Goal: Complete application form: Complete application form

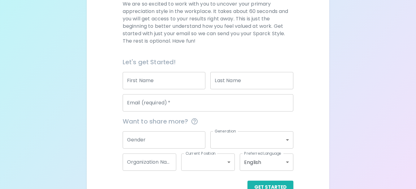
scroll to position [82, 0]
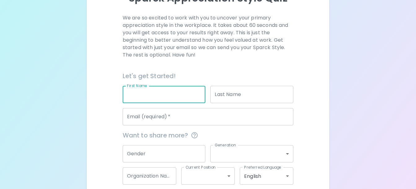
click at [179, 94] on input "First Name" at bounding box center [164, 94] width 83 height 17
type input "r"
type input "[PERSON_NAME]"
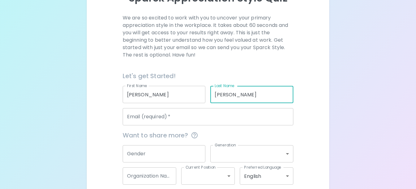
type input "[PERSON_NAME]"
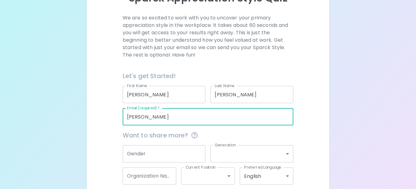
type input "[EMAIL_ADDRESS][DOMAIN_NAME]"
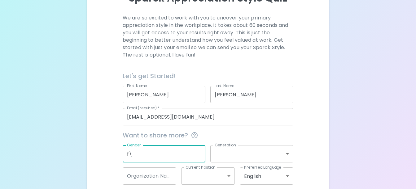
type input "f"
type input "[DEMOGRAPHIC_DATA]"
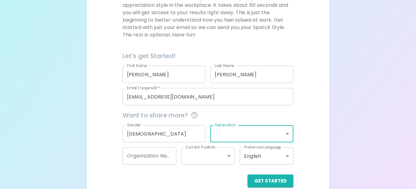
scroll to position [113, 0]
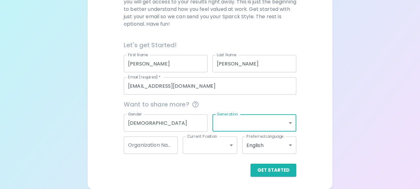
click at [277, 123] on body "Sparck Appreciation Style Quiz We are so excited to work with you to uncover yo…" at bounding box center [210, 38] width 420 height 302
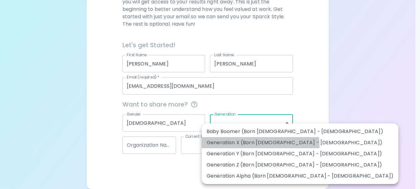
click at [260, 146] on li "Generation X (Born [DEMOGRAPHIC_DATA] - [DEMOGRAPHIC_DATA])" at bounding box center [300, 142] width 197 height 11
type input "generation_x"
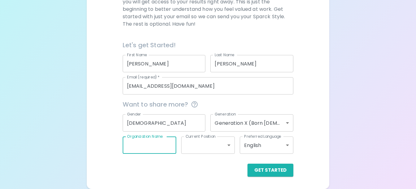
click at [156, 144] on input "Organization Name" at bounding box center [150, 145] width 54 height 17
type input "Northland Foods"
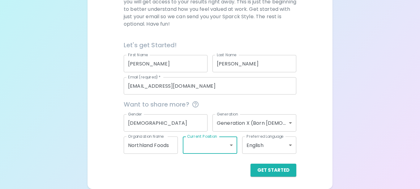
click at [194, 146] on body "Sparck Appreciation Style Quiz We are so excited to work with you to uncover yo…" at bounding box center [210, 38] width 420 height 302
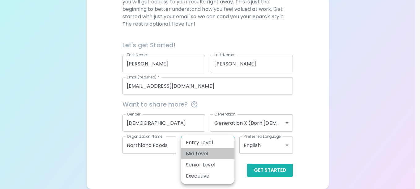
click at [200, 155] on li "Mid Level" at bounding box center [208, 154] width 54 height 11
type input "mid_level"
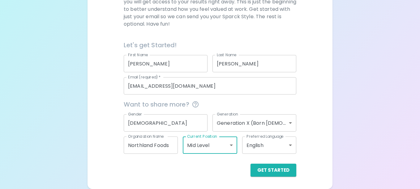
click at [213, 141] on body "Sparck Appreciation Style Quiz We are so excited to work with you to uncover yo…" at bounding box center [210, 38] width 420 height 302
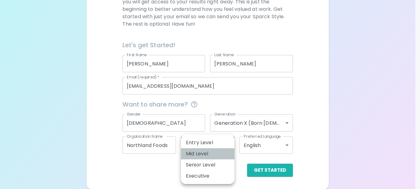
click at [204, 157] on li "Mid Level" at bounding box center [208, 154] width 54 height 11
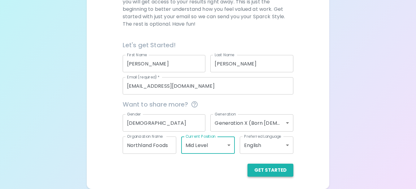
click at [276, 170] on button "Get Started" at bounding box center [270, 170] width 46 height 13
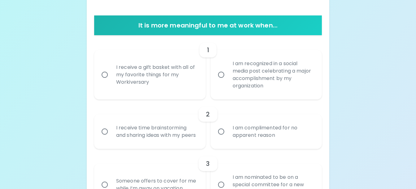
click at [222, 74] on input "I am recognized in a social media post celebrating a major accomplishment by my…" at bounding box center [221, 74] width 13 height 13
radio input "true"
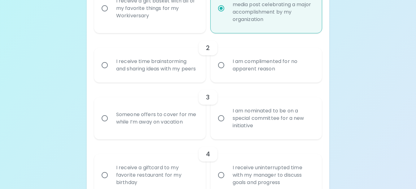
scroll to position [194, 0]
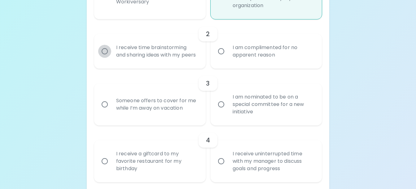
click at [104, 54] on input "I receive time brainstorming and sharing ideas with my peers" at bounding box center [104, 51] width 13 height 13
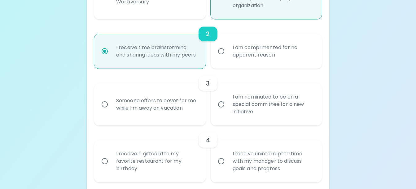
scroll to position [243, 0]
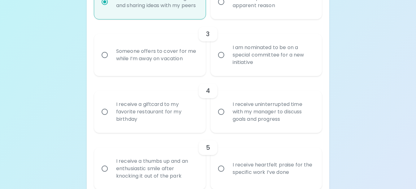
radio input "true"
click at [222, 62] on input "I am nominated to be on a special committee for a new initiative" at bounding box center [221, 55] width 13 height 13
radio input "false"
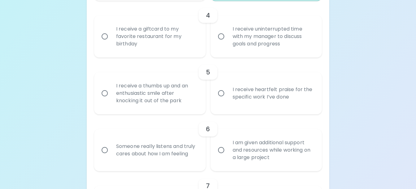
scroll to position [324, 0]
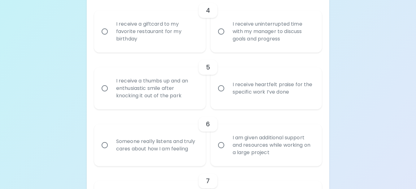
radio input "true"
click at [222, 38] on input "I receive uninterrupted time with my manager to discuss goals and progress" at bounding box center [221, 31] width 13 height 13
radio input "false"
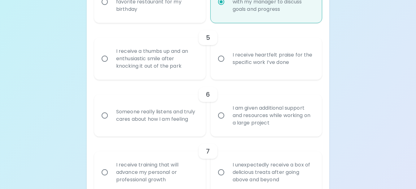
scroll to position [373, 0]
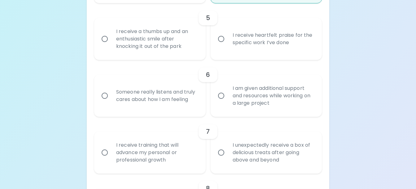
radio input "true"
click at [222, 46] on input "I receive heartfelt praise for the specific work I’ve done" at bounding box center [221, 39] width 13 height 13
radio input "false"
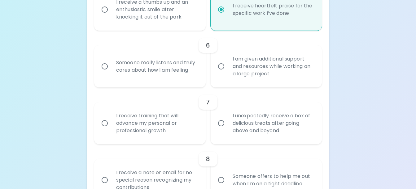
scroll to position [423, 0]
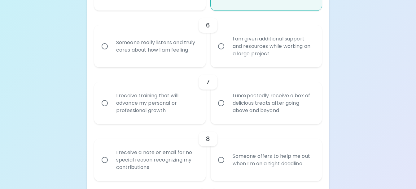
radio input "true"
click at [103, 53] on input "Someone really listens and truly cares about how I am feeling" at bounding box center [104, 46] width 13 height 13
radio input "false"
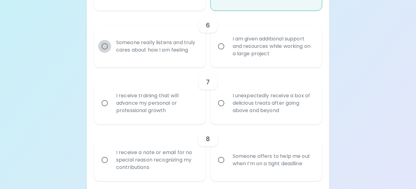
radio input "false"
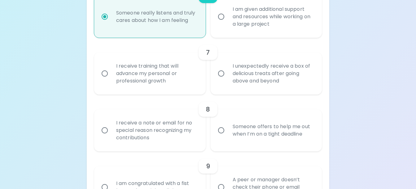
scroll to position [472, 0]
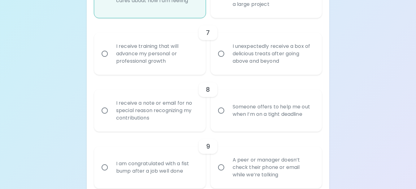
radio input "true"
click at [104, 60] on input "I receive training that will advance my personal or professional growth" at bounding box center [104, 53] width 13 height 13
radio input "false"
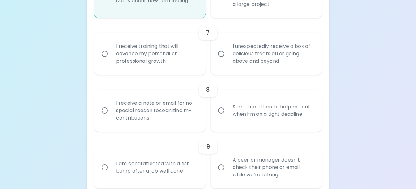
radio input "false"
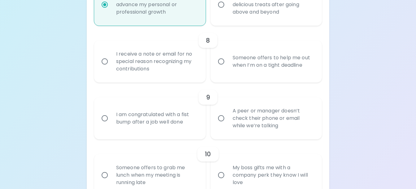
scroll to position [522, 0]
radio input "true"
click at [104, 68] on input "I receive a note or email for no special reason recognizing my contributions" at bounding box center [104, 61] width 13 height 13
radio input "false"
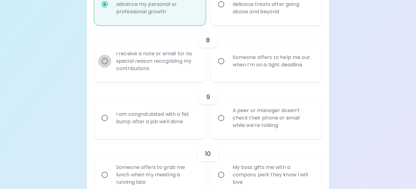
radio input "false"
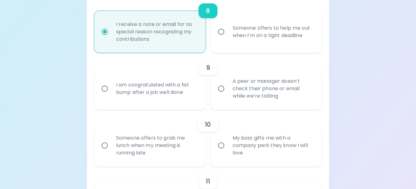
scroll to position [571, 0]
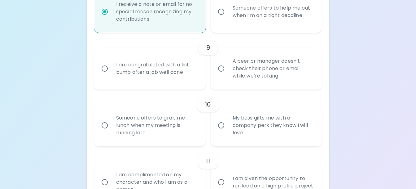
radio input "true"
drag, startPoint x: 220, startPoint y: 78, endPoint x: 213, endPoint y: 80, distance: 6.7
click at [220, 75] on input "A peer or manager doesn’t check their phone or email while we’re talking" at bounding box center [221, 68] width 13 height 13
radio input "false"
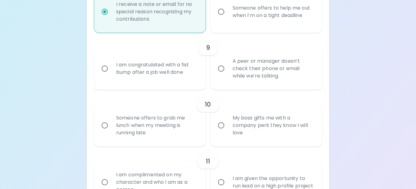
radio input "false"
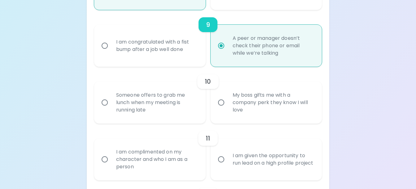
scroll to position [621, 0]
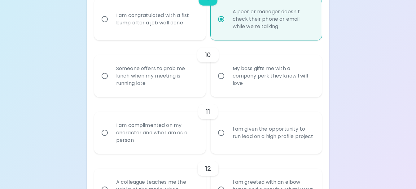
radio input "true"
click at [222, 83] on input "My boss gifts me with a company perk they know I will love" at bounding box center [221, 76] width 13 height 13
radio input "false"
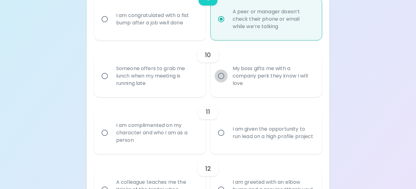
radio input "false"
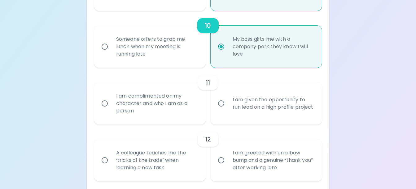
scroll to position [670, 0]
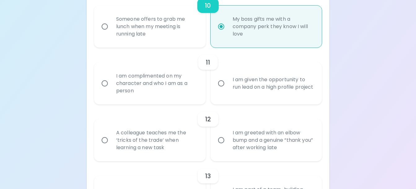
radio input "true"
click at [103, 90] on input "I am complimented on my character and who I am as a person" at bounding box center [104, 83] width 13 height 13
radio input "false"
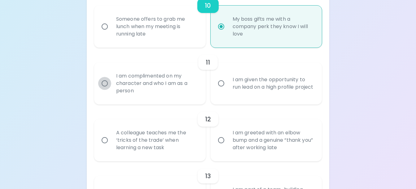
radio input "false"
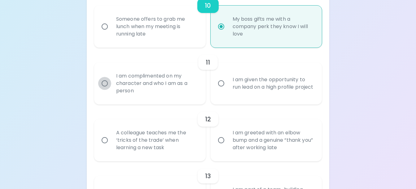
radio input "false"
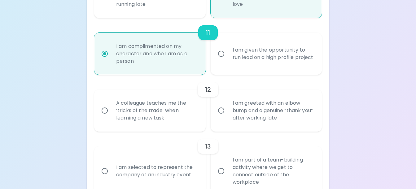
scroll to position [720, 0]
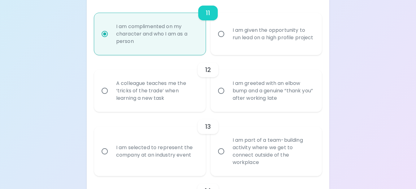
radio input "true"
click at [222, 98] on input "I am greeted with an elbow bump and a genuine “thank you” after working late" at bounding box center [221, 91] width 13 height 13
radio input "false"
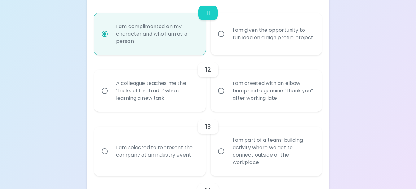
radio input "false"
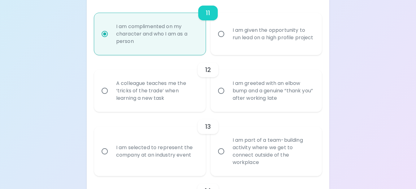
radio input "false"
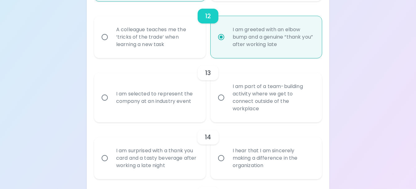
scroll to position [774, 0]
radio input "true"
click at [105, 104] on input "I am selected to represent the company at an industry event" at bounding box center [104, 97] width 13 height 13
radio input "false"
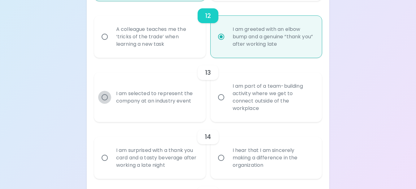
radio input "false"
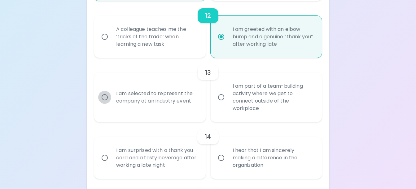
radio input "false"
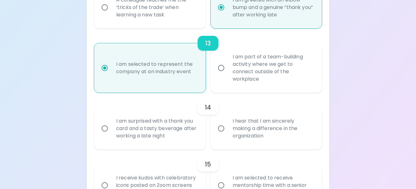
scroll to position [824, 0]
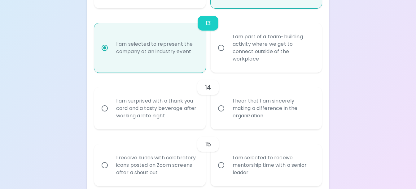
radio input "true"
click at [222, 115] on input "I hear that I am sincerely making a difference in the organization" at bounding box center [221, 108] width 13 height 13
radio input "false"
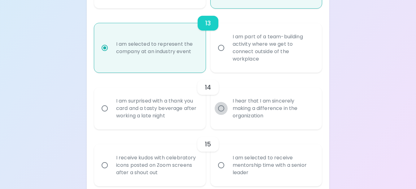
radio input "false"
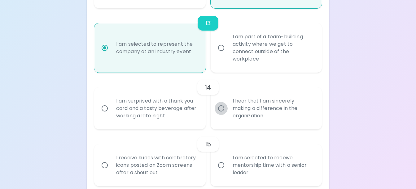
radio input "false"
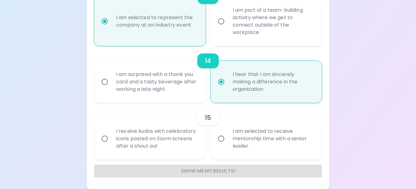
scroll to position [859, 0]
radio input "true"
click at [221, 138] on input "I am selected to receive mentorship time with a senior leader" at bounding box center [221, 138] width 13 height 13
radio input "false"
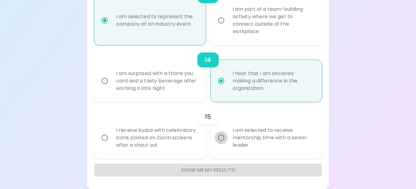
radio input "false"
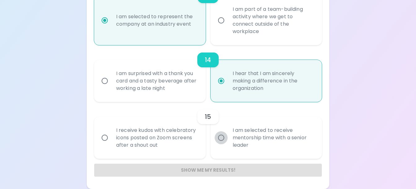
radio input "false"
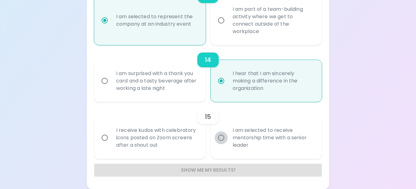
radio input "false"
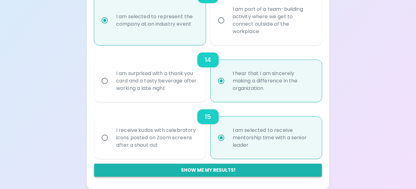
radio input "true"
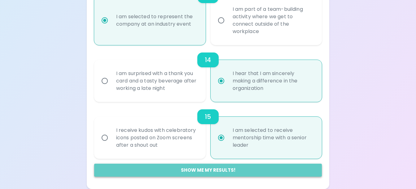
click at [204, 168] on button "Show me my results!" at bounding box center [208, 170] width 228 height 13
radio input "false"
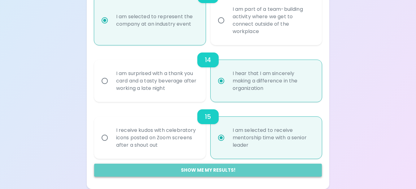
radio input "false"
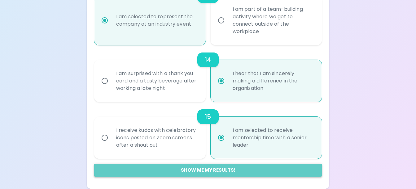
radio input "false"
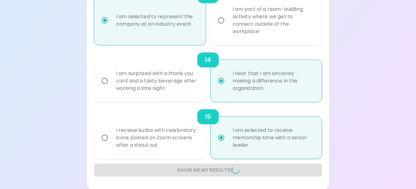
radio input "false"
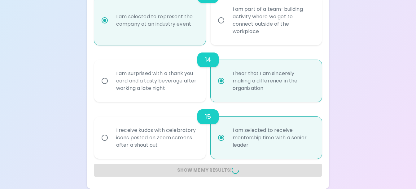
radio input "false"
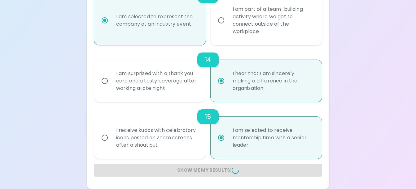
radio input "false"
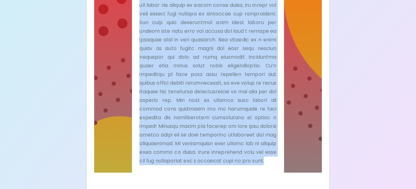
scroll to position [475, 0]
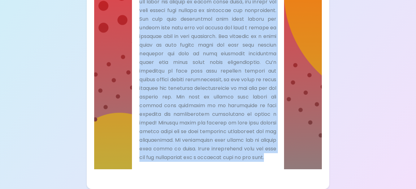
drag, startPoint x: 111, startPoint y: 81, endPoint x: 337, endPoint y: 200, distance: 256.1
drag, startPoint x: 192, startPoint y: 67, endPoint x: 196, endPoint y: 66, distance: 4.6
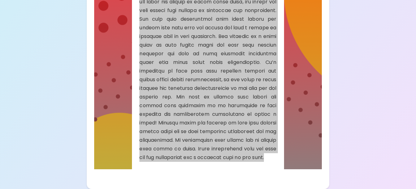
scroll to position [466, 0]
